Goal: Find contact information: Find contact information

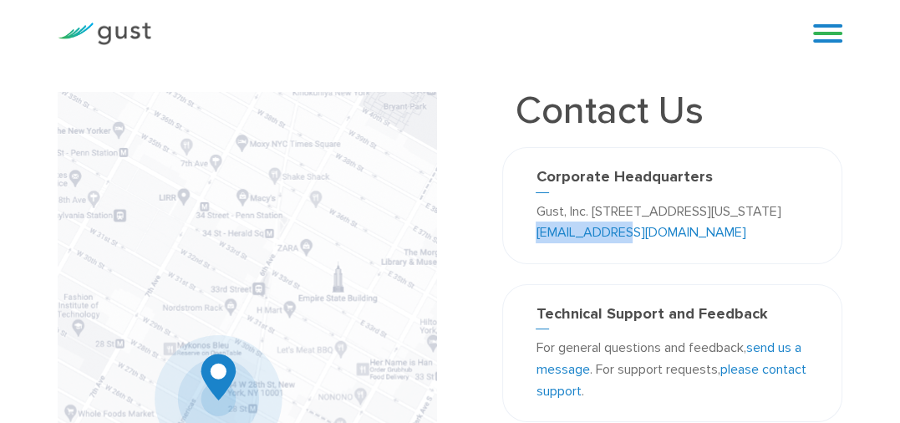
drag, startPoint x: 745, startPoint y: 235, endPoint x: 655, endPoint y: 235, distance: 90.2
click at [655, 235] on p "Gust, Inc. [STREET_ADDRESS][US_STATE] [EMAIL_ADDRESS][DOMAIN_NAME]" at bounding box center [672, 222] width 273 height 43
copy link "[EMAIL_ADDRESS][DOMAIN_NAME]"
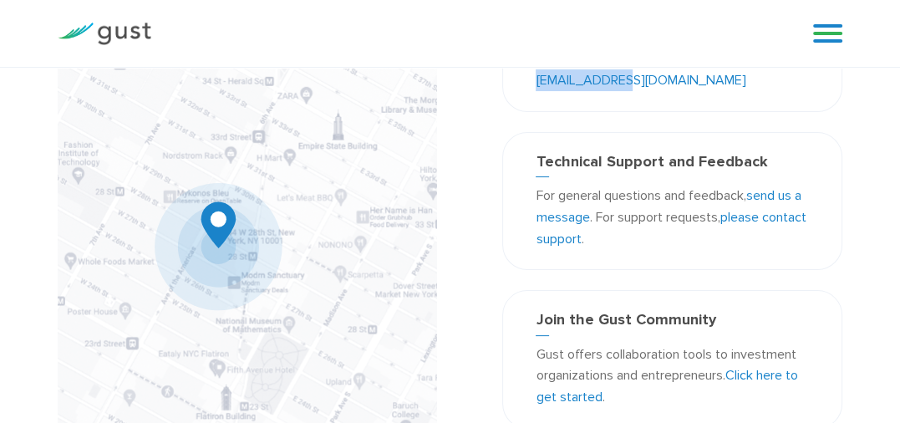
scroll to position [163, 0]
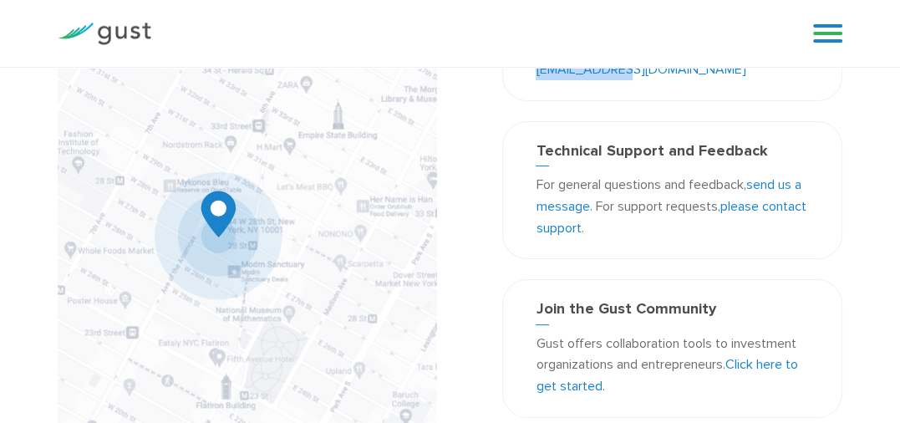
click at [581, 206] on link "send us a message" at bounding box center [668, 195] width 265 height 38
click at [572, 206] on link "send us a message" at bounding box center [668, 195] width 265 height 38
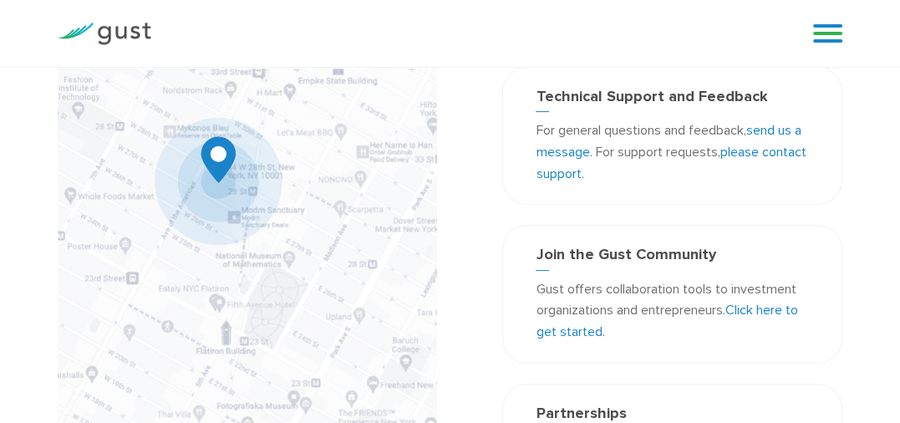
scroll to position [209, 0]
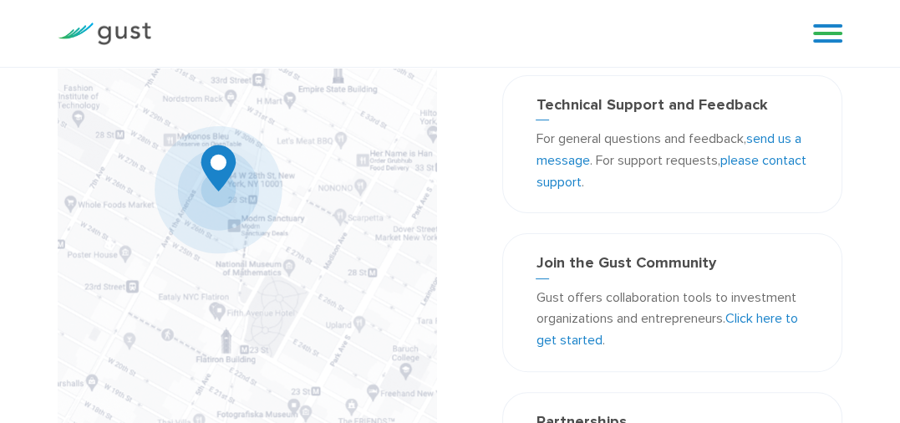
click at [768, 140] on link "send us a message" at bounding box center [668, 149] width 265 height 38
click at [775, 138] on link "send us a message" at bounding box center [668, 149] width 265 height 38
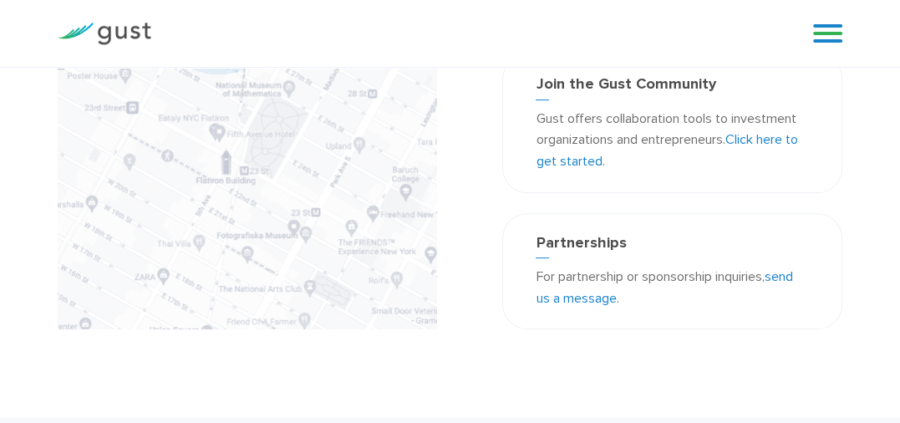
scroll to position [398, 0]
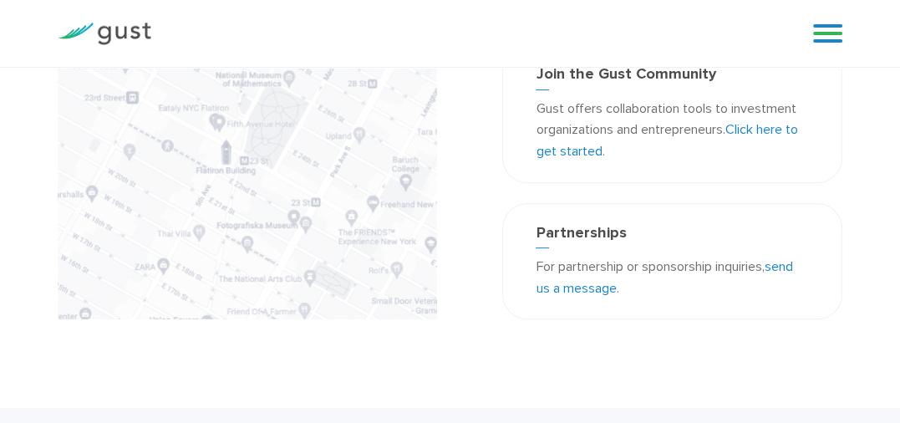
click at [792, 265] on link "send us a message" at bounding box center [664, 277] width 256 height 38
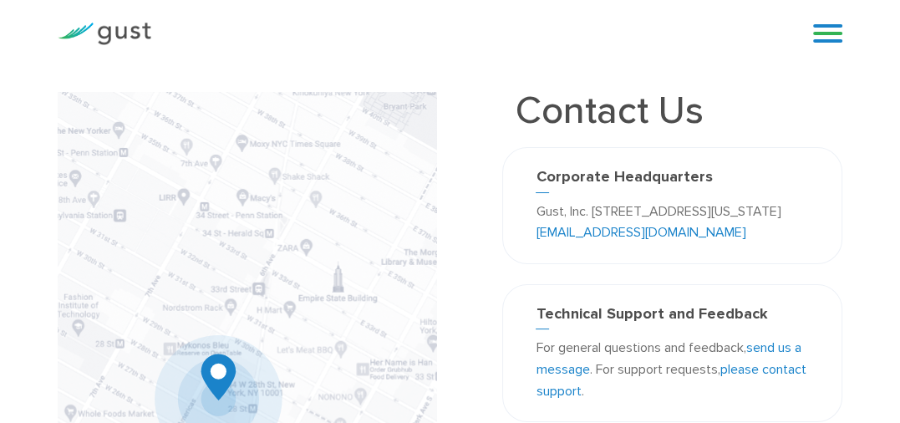
scroll to position [0, 0]
click at [650, 234] on p "Gust, Inc. [STREET_ADDRESS][US_STATE] [EMAIL_ADDRESS][DOMAIN_NAME]" at bounding box center [672, 222] width 273 height 43
drag, startPoint x: 650, startPoint y: 234, endPoint x: 746, endPoint y: 242, distance: 96.4
click at [746, 242] on div "Corporate Headquarters Gust, Inc. 188 Grand Street Second Floor New York, NY 10…" at bounding box center [672, 205] width 340 height 117
copy p "[EMAIL_ADDRESS][DOMAIN_NAME]"
